Goal: Information Seeking & Learning: Learn about a topic

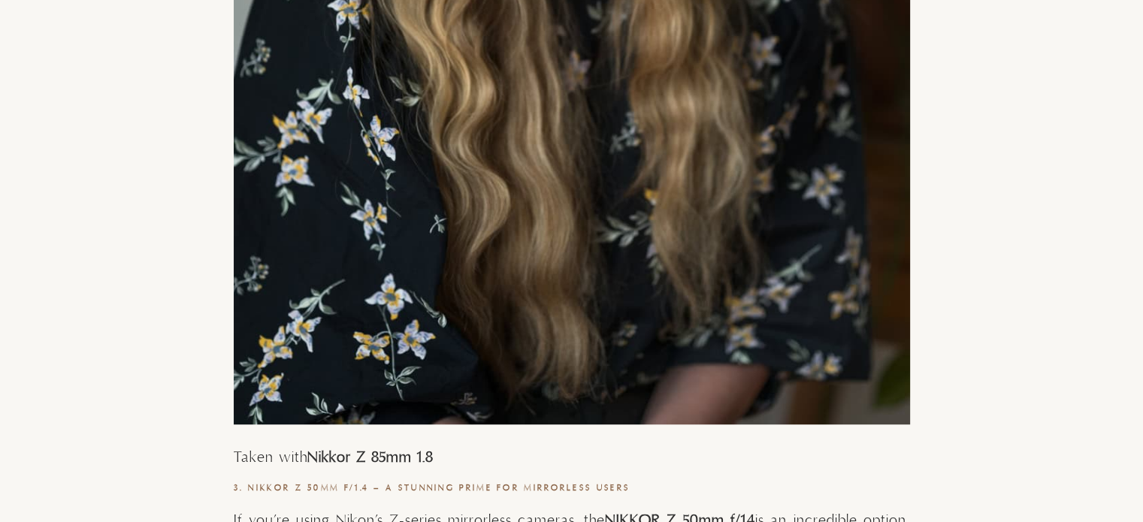
scroll to position [6611, 0]
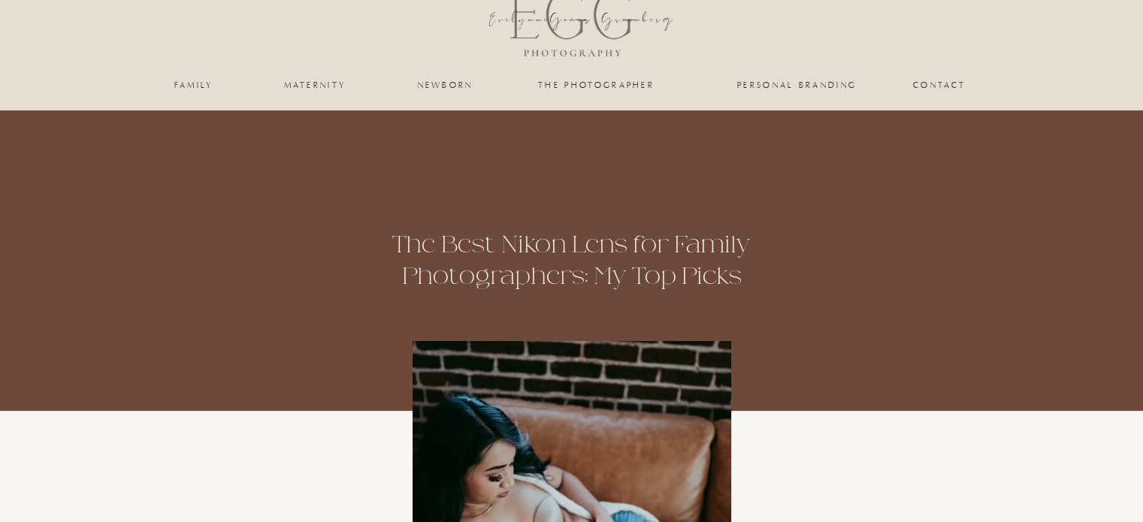
scroll to position [0, 0]
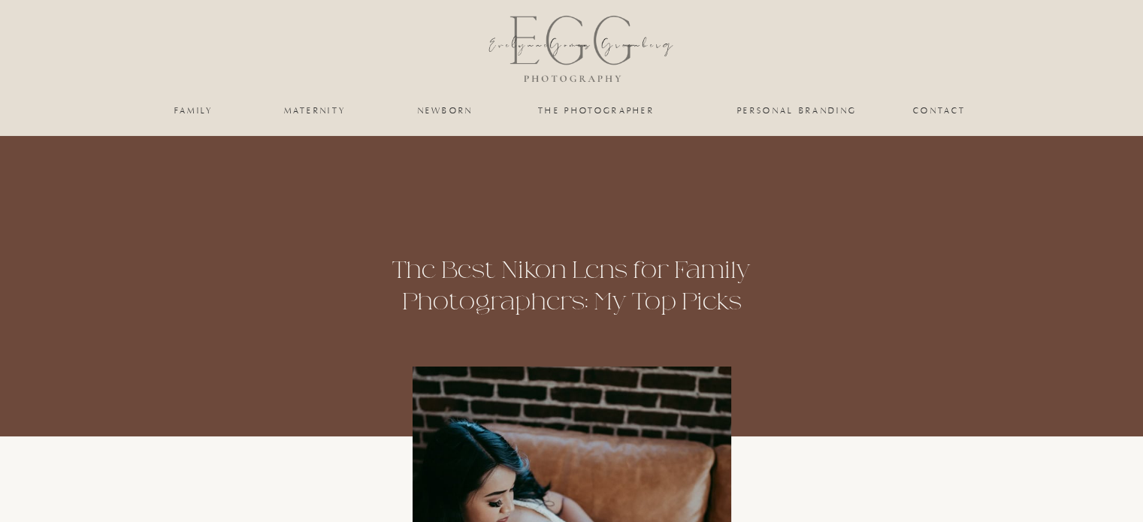
click at [209, 112] on nav "family" at bounding box center [194, 110] width 61 height 9
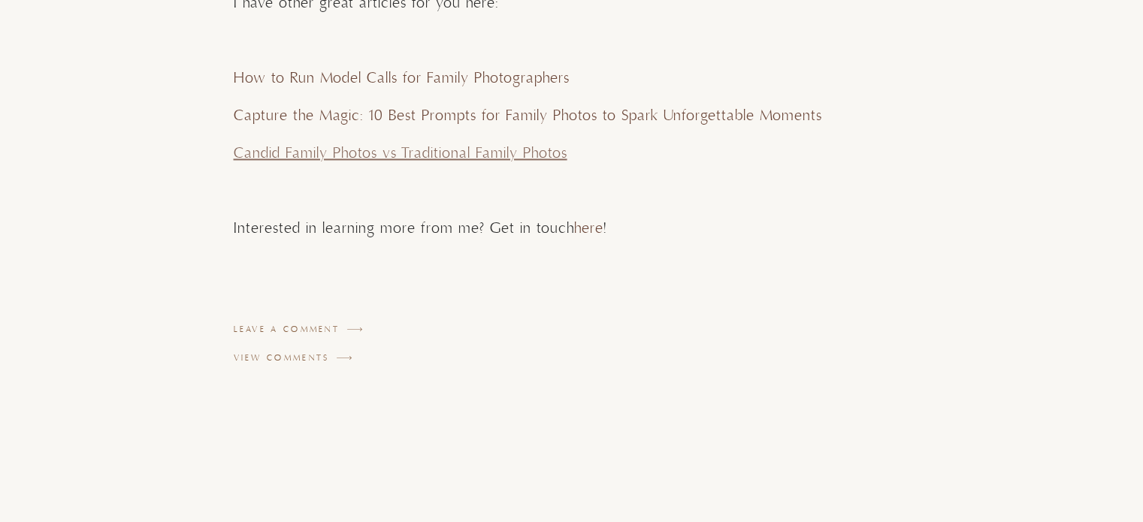
scroll to position [7963, 0]
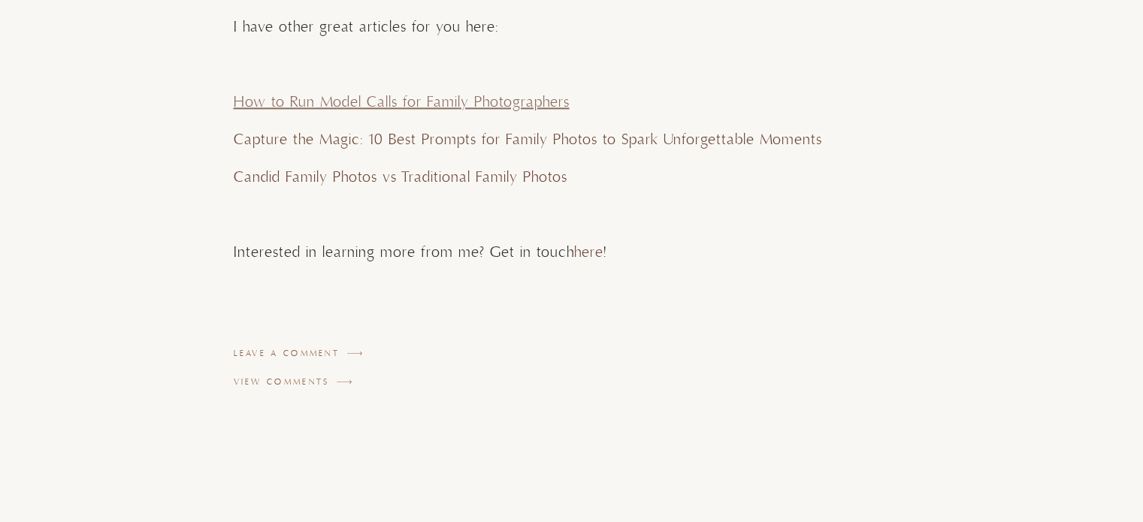
click at [532, 96] on link "How to Run Model Calls for Family Photographers" at bounding box center [402, 102] width 336 height 19
